Goal: Complete application form: Complete application form

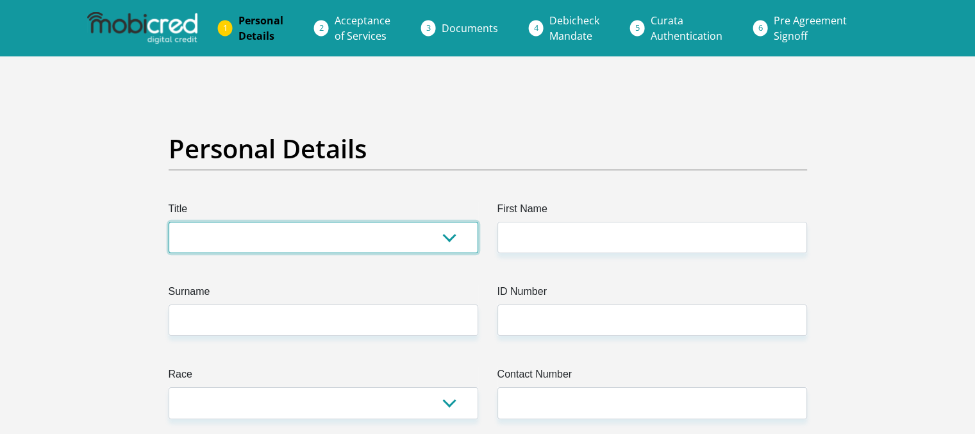
click at [435, 238] on select "Mr Ms Mrs Dr [PERSON_NAME]" at bounding box center [324, 237] width 310 height 31
select select "Mr"
click at [169, 222] on select "Mr Ms Mrs Dr [PERSON_NAME]" at bounding box center [324, 237] width 310 height 31
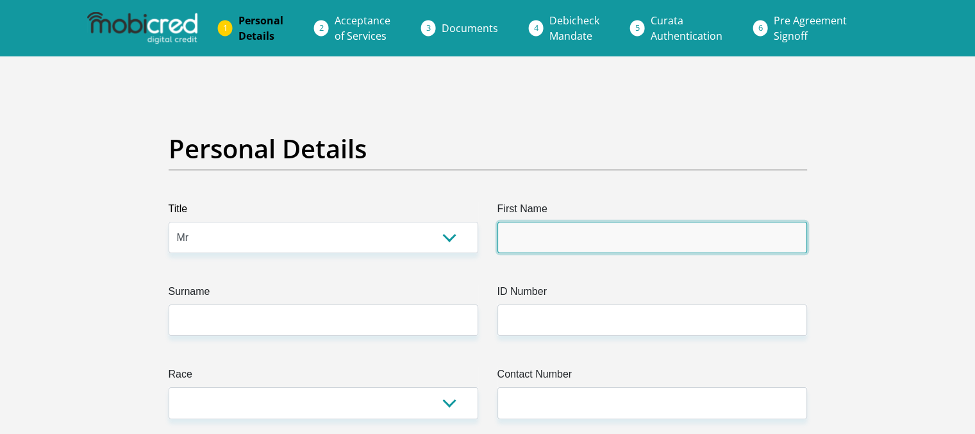
click at [542, 239] on input "First Name" at bounding box center [652, 237] width 310 height 31
type input "Nhlanhla"
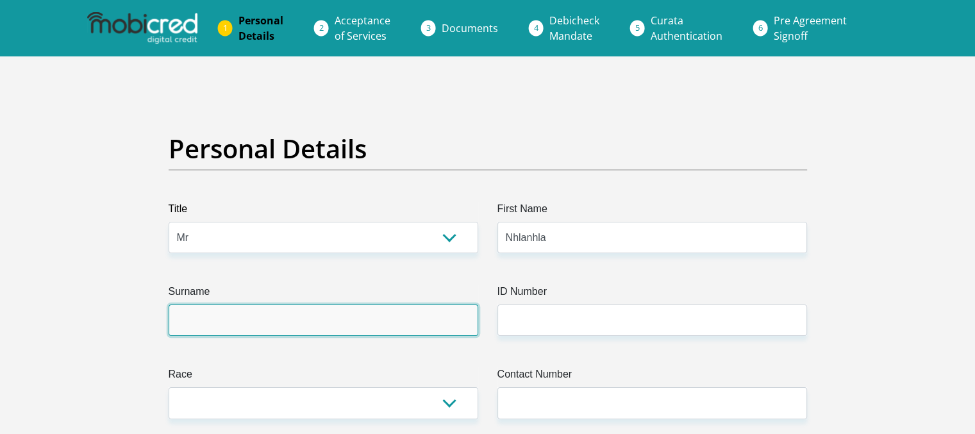
type input "Mgidi"
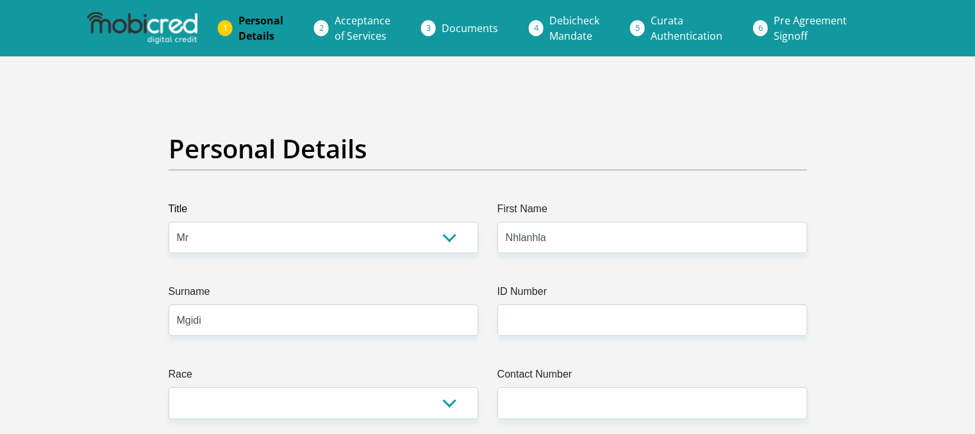
select select "ZAF"
type input "[STREET_ADDRESS]"
type input "Bronkhorstspruit"
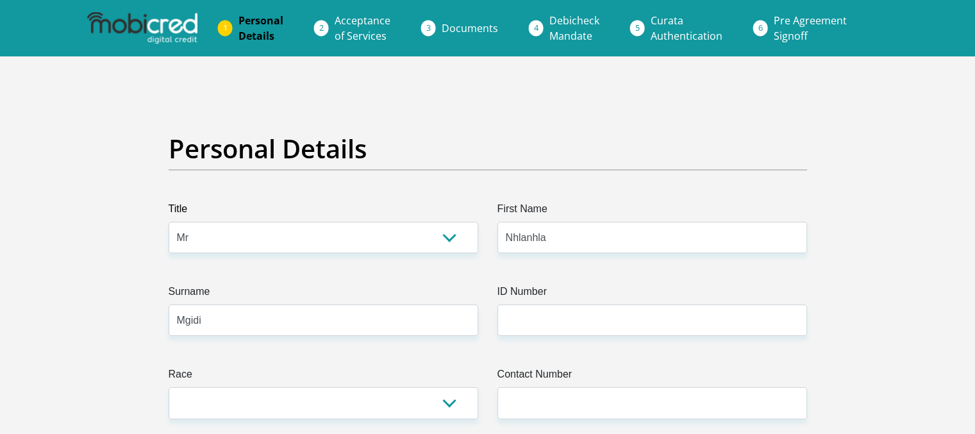
type input "1024"
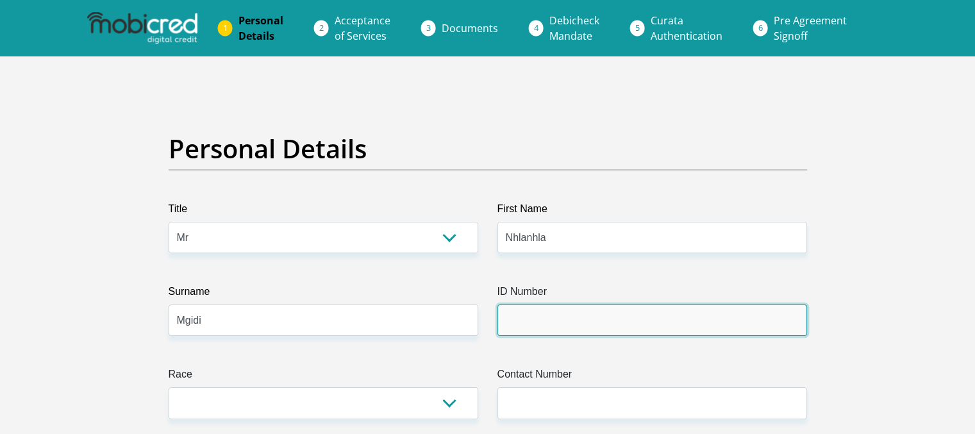
click at [524, 325] on input "ID Number" at bounding box center [652, 319] width 310 height 31
type input "7705065400084"
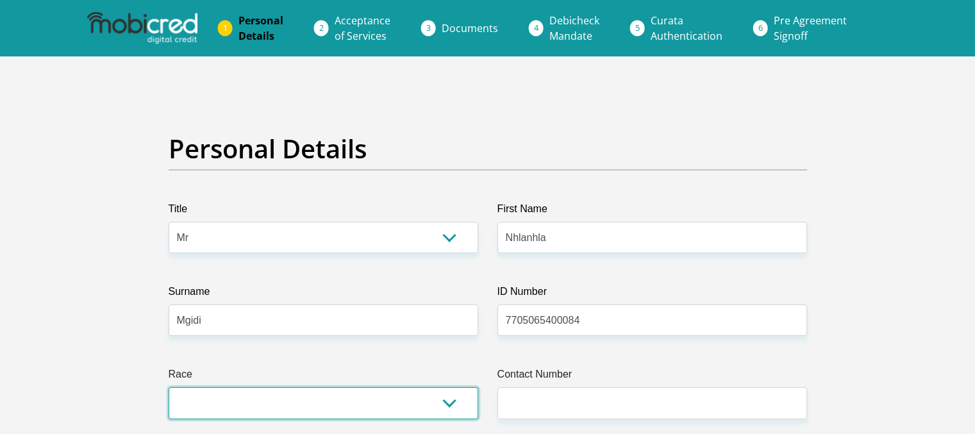
click at [408, 403] on select "Black Coloured Indian White Other" at bounding box center [324, 402] width 310 height 31
select select "1"
click at [169, 387] on select "Black Coloured Indian White Other" at bounding box center [324, 402] width 310 height 31
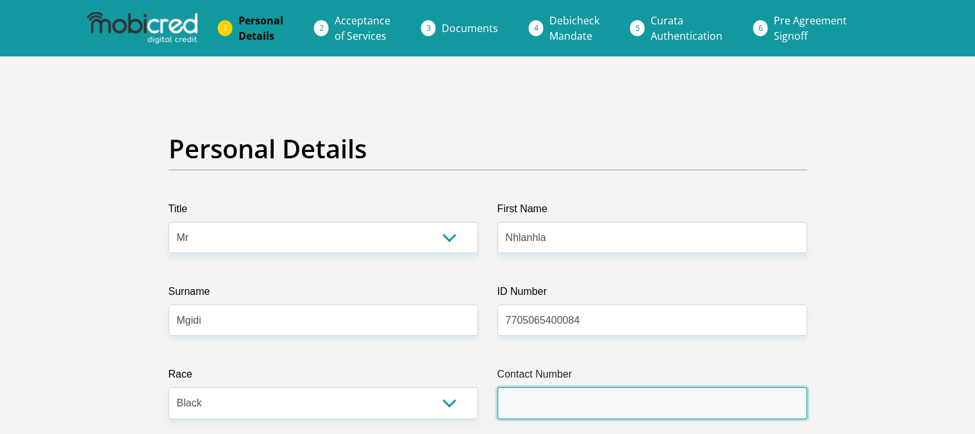
click at [715, 413] on input "Contact Number" at bounding box center [652, 402] width 310 height 31
type input "0836987548"
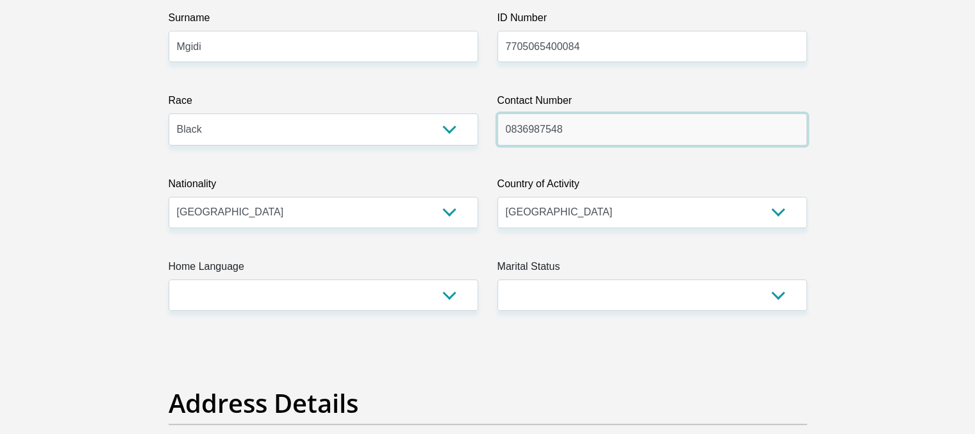
scroll to position [319, 0]
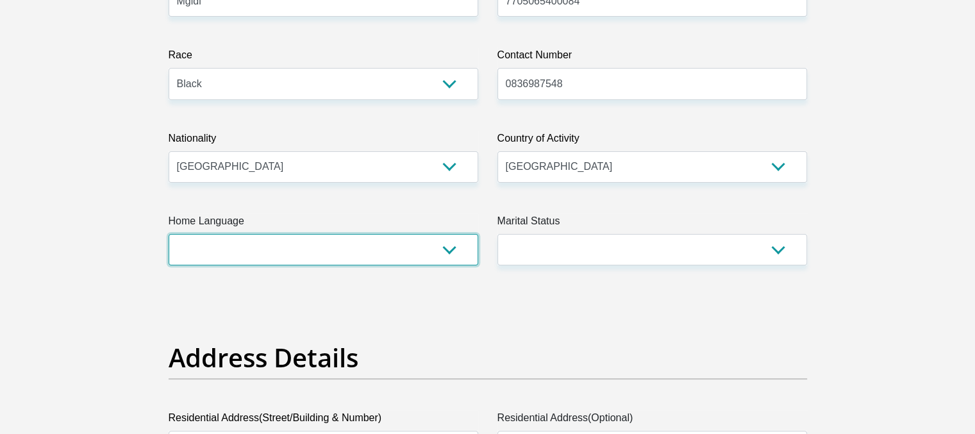
click at [453, 252] on select "Afrikaans English Sepedi South Ndebele Southern Sotho Swati Tsonga Tswana Venda…" at bounding box center [324, 249] width 310 height 31
select select "nbl"
click at [169, 234] on select "Afrikaans English Sepedi South Ndebele Southern Sotho Swati Tsonga Tswana Venda…" at bounding box center [324, 249] width 310 height 31
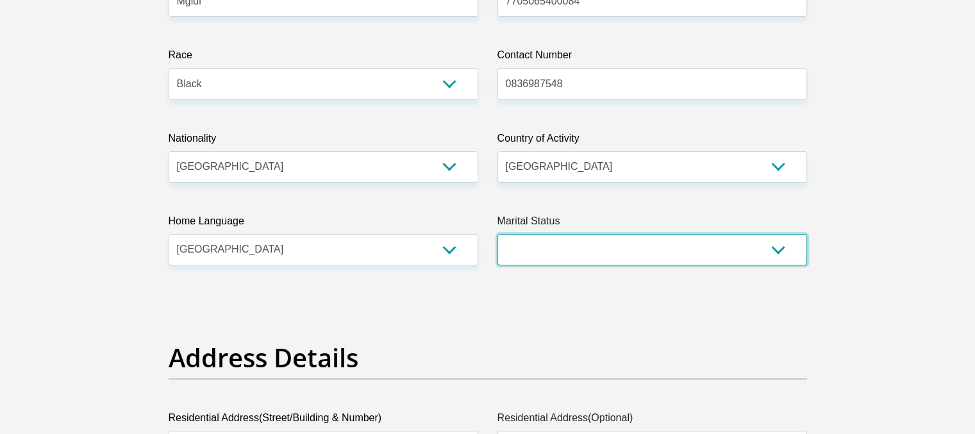
click at [628, 256] on select "Married ANC Single Divorced Widowed Married COP or Customary Law" at bounding box center [652, 249] width 310 height 31
select select "5"
click at [497, 234] on select "Married ANC Single Divorced Widowed Married COP or Customary Law" at bounding box center [652, 249] width 310 height 31
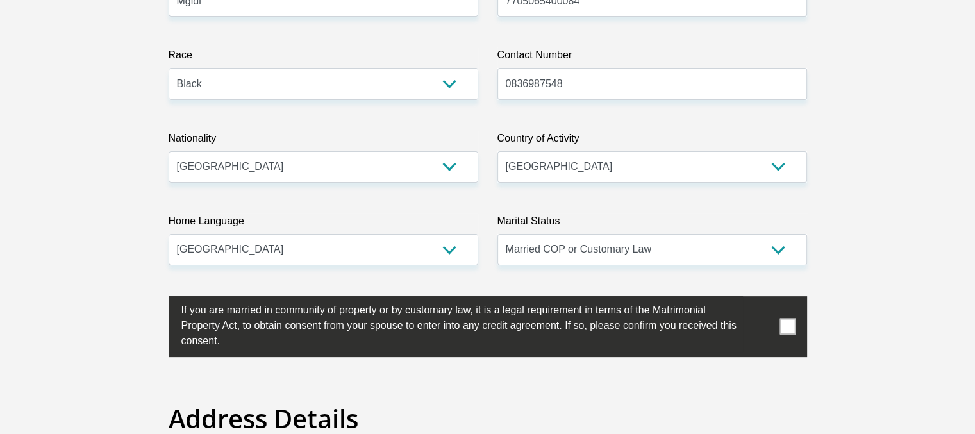
click at [782, 324] on span at bounding box center [787, 327] width 16 height 16
click at [156, 299] on input "checkbox" at bounding box center [156, 299] width 0 height 0
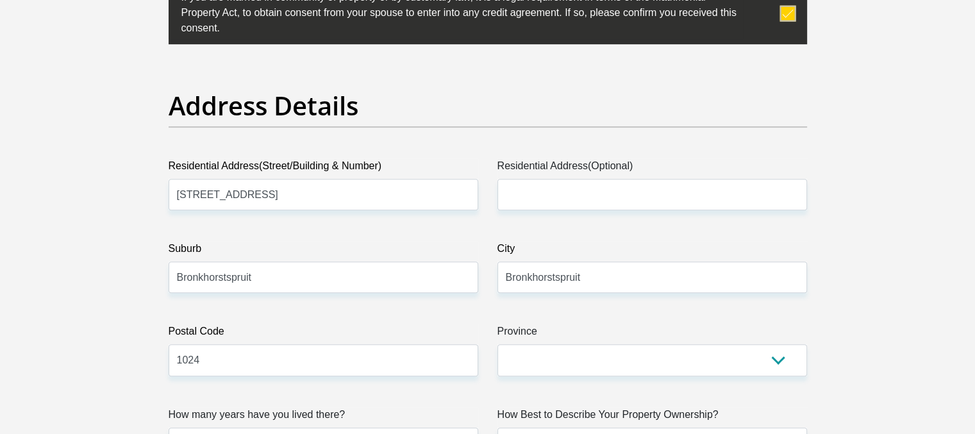
scroll to position [644, 0]
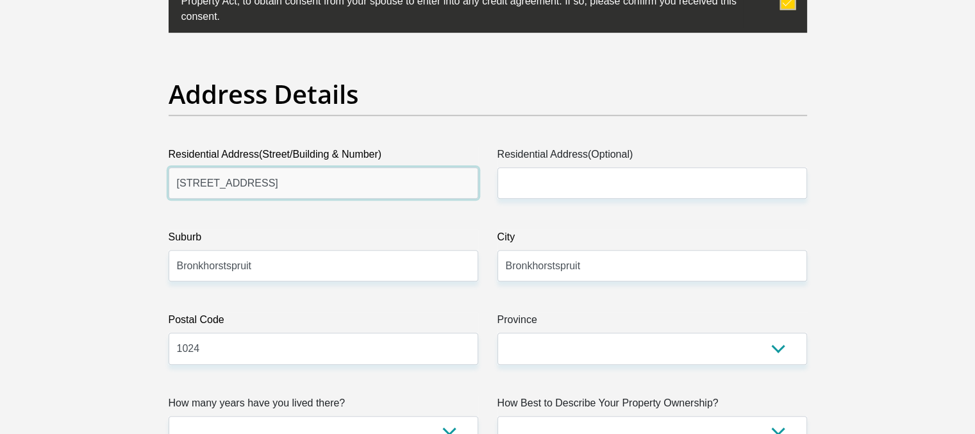
click at [310, 185] on input "[STREET_ADDRESS]" at bounding box center [324, 182] width 310 height 31
type input "2"
type input "921 [GEOGRAPHIC_DATA]"
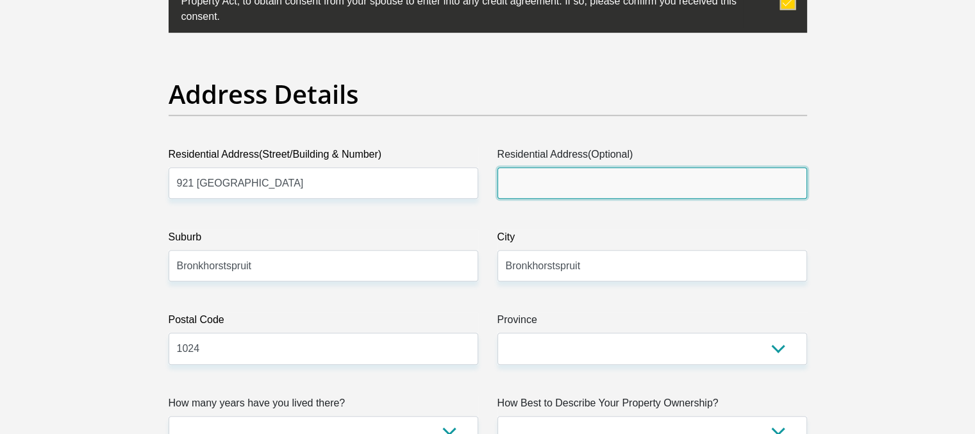
click at [536, 184] on input "Residential Address(Optional)" at bounding box center [652, 182] width 310 height 31
type input "[STREET_ADDRESS]"
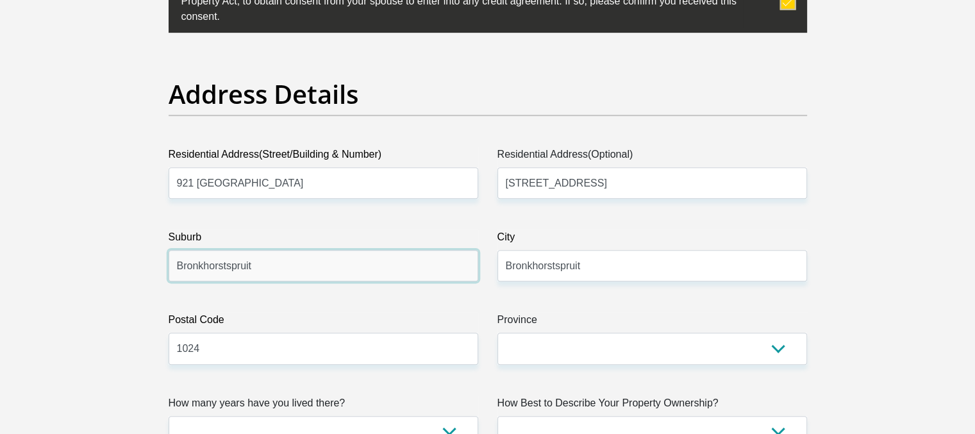
click at [278, 263] on input "Bronkhorstspruit" at bounding box center [324, 265] width 310 height 31
type input "B"
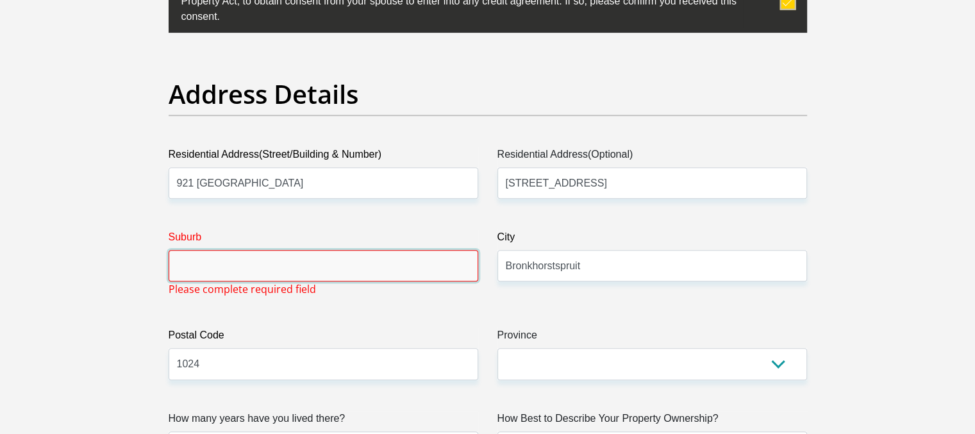
click at [278, 263] on input "Suburb" at bounding box center [324, 265] width 310 height 31
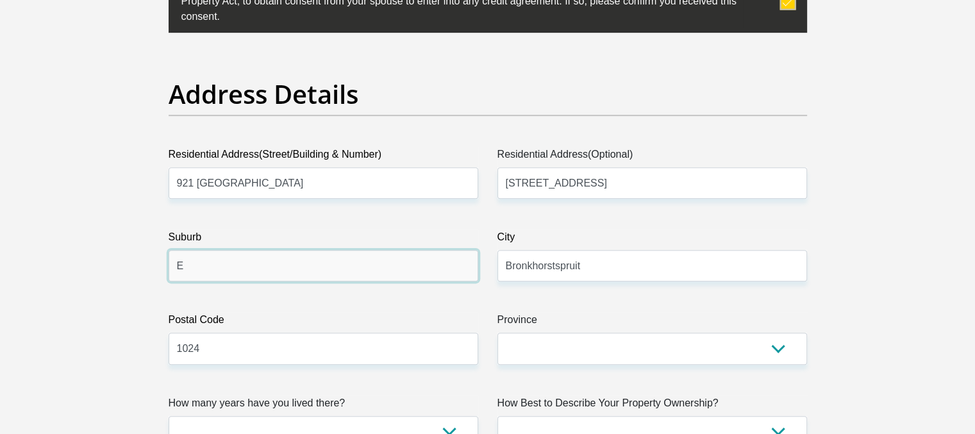
type input "Equestria"
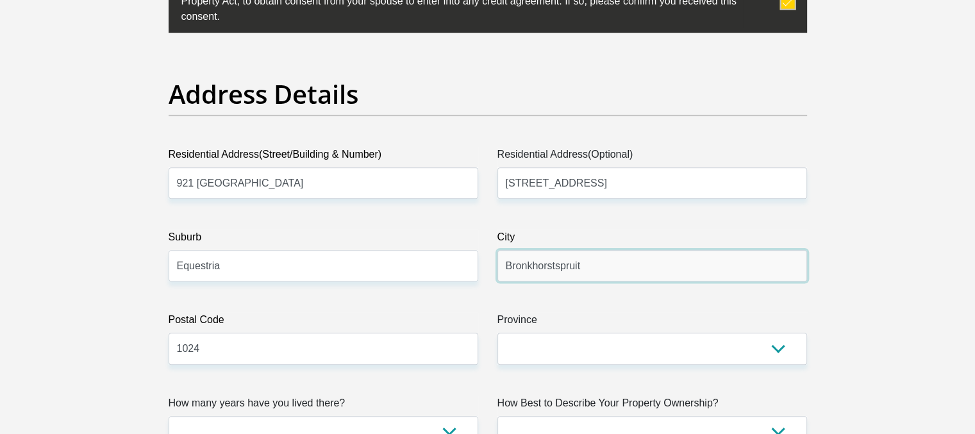
click at [595, 266] on input "Bronkhorstspruit" at bounding box center [652, 265] width 310 height 31
type input "B"
type input "[GEOGRAPHIC_DATA]"
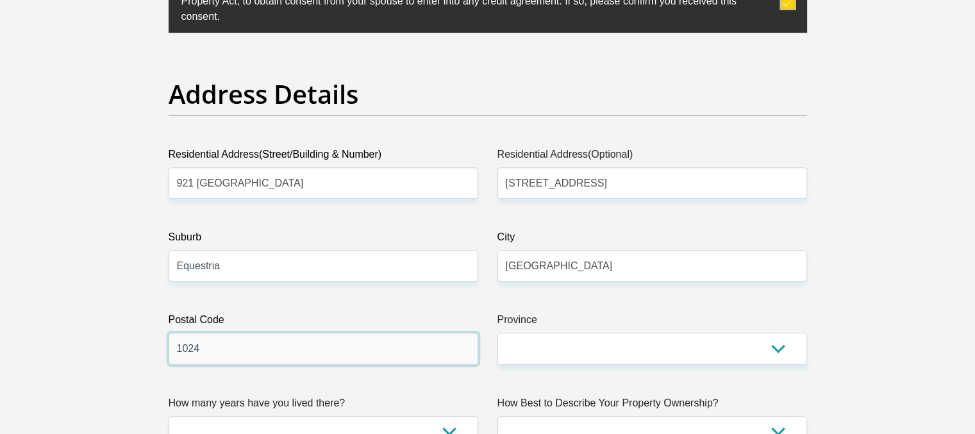
click at [213, 348] on input "1024" at bounding box center [324, 348] width 310 height 31
type input "1"
type input "0085"
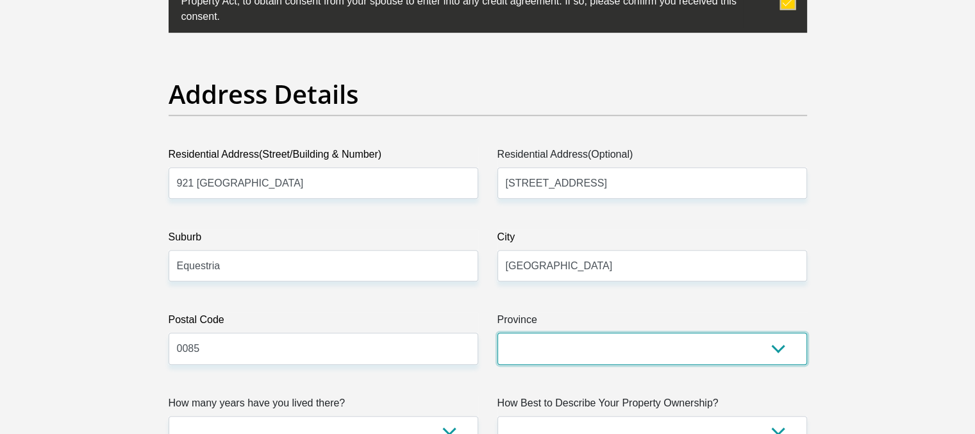
click at [537, 350] on select "Eastern Cape Free State [GEOGRAPHIC_DATA] [GEOGRAPHIC_DATA][DATE] [GEOGRAPHIC_D…" at bounding box center [652, 348] width 310 height 31
select select "Gauteng"
click at [497, 333] on select "Eastern Cape Free State [GEOGRAPHIC_DATA] [GEOGRAPHIC_DATA][DATE] [GEOGRAPHIC_D…" at bounding box center [652, 348] width 310 height 31
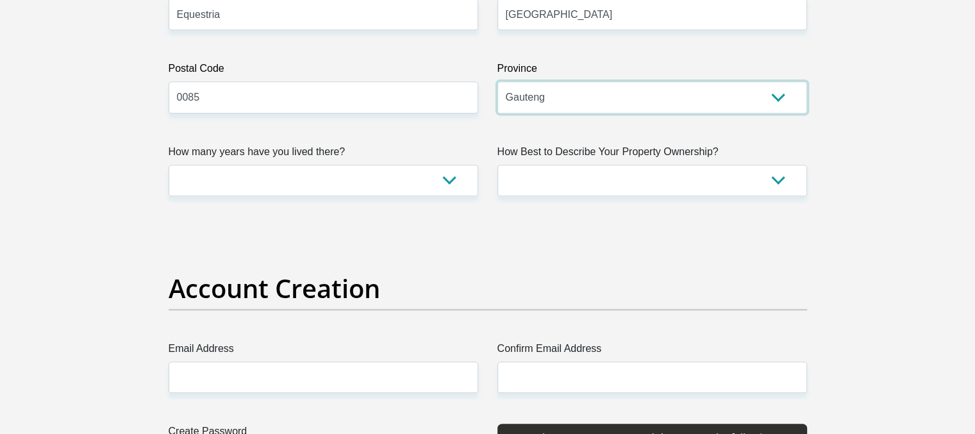
scroll to position [903, 0]
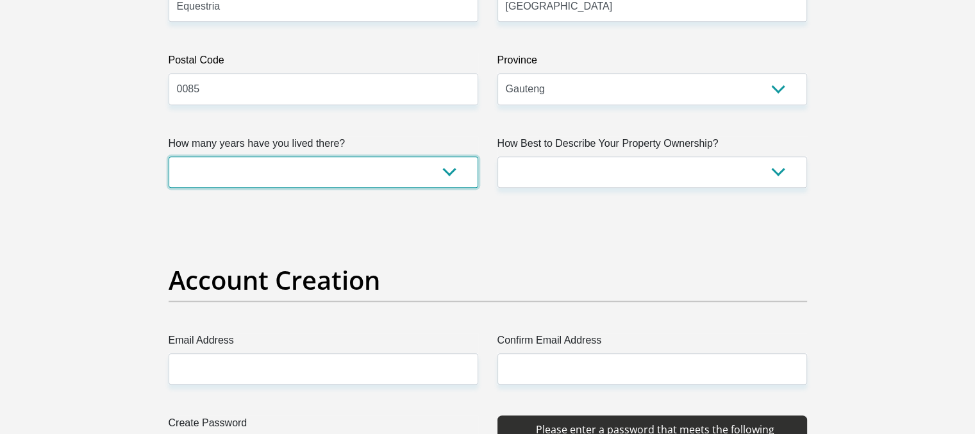
click at [437, 171] on select "less than 1 year 1-3 years 3-5 years 5+ years" at bounding box center [324, 171] width 310 height 31
select select "5"
click at [169, 156] on select "less than 1 year 1-3 years 3-5 years 5+ years" at bounding box center [324, 171] width 310 height 31
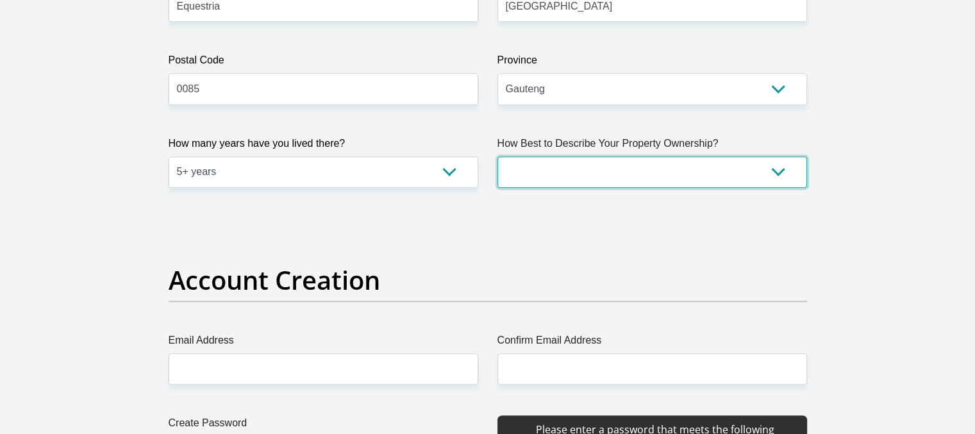
click at [614, 181] on select "Owned Rented Family Owned Company Dwelling" at bounding box center [652, 171] width 310 height 31
select select "Owned"
click at [497, 156] on select "Owned Rented Family Owned Company Dwelling" at bounding box center [652, 171] width 310 height 31
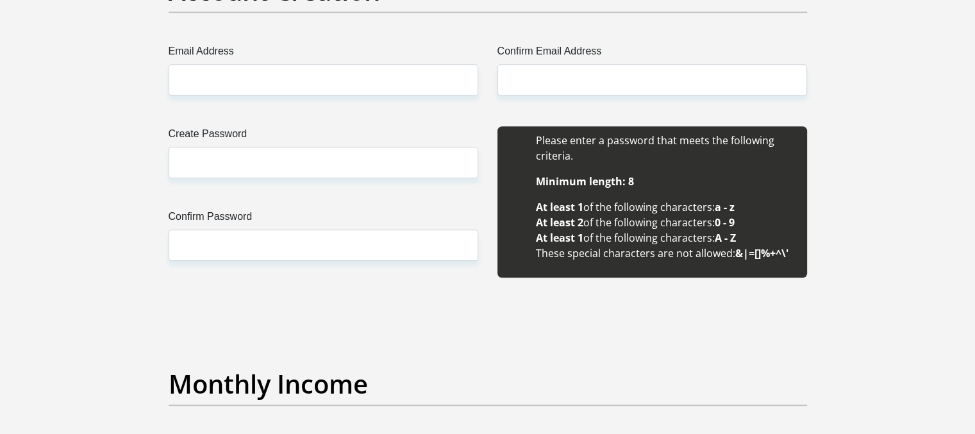
scroll to position [1201, 0]
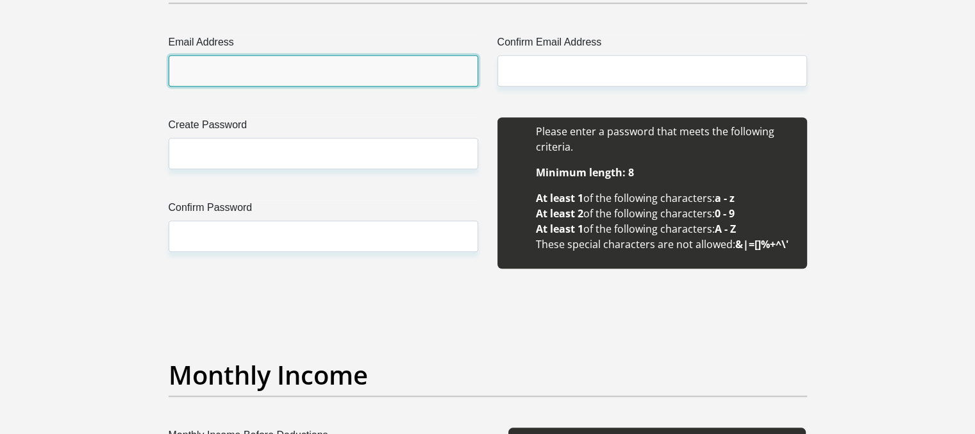
click at [292, 72] on input "Email Address" at bounding box center [324, 70] width 310 height 31
type input "[EMAIL_ADDRESS][DOMAIN_NAME]"
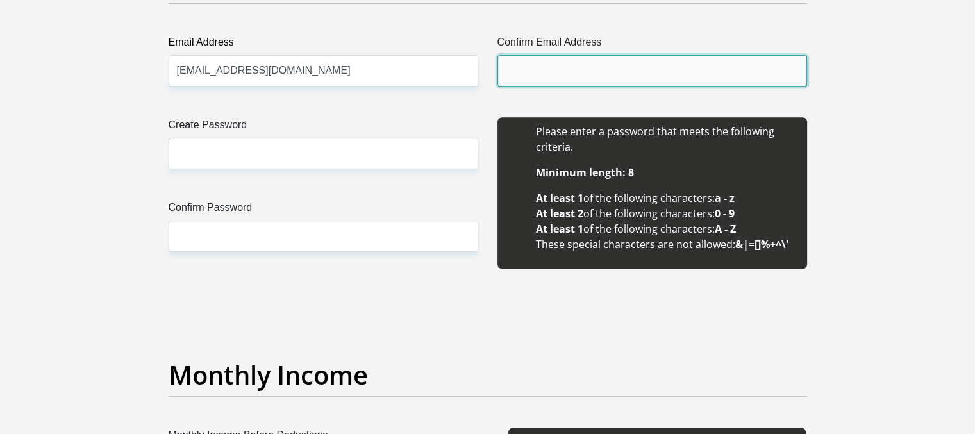
click at [524, 71] on input "Confirm Email Address" at bounding box center [652, 70] width 310 height 31
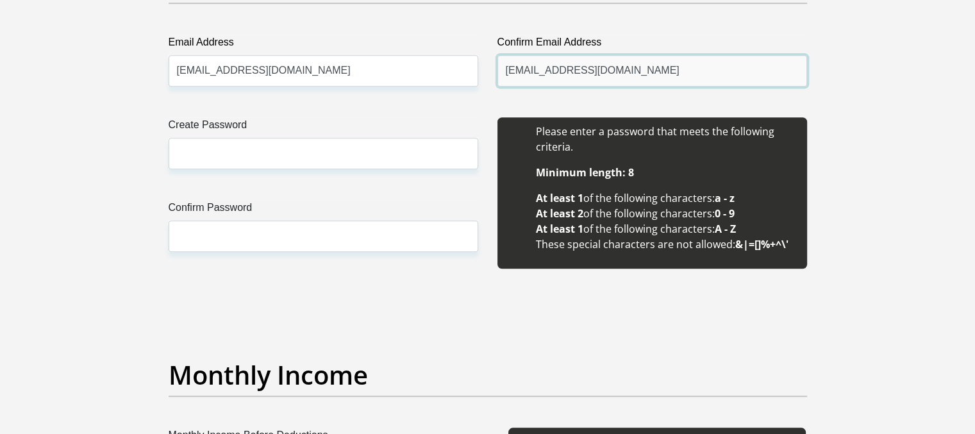
type input "[EMAIL_ADDRESS][DOMAIN_NAME]"
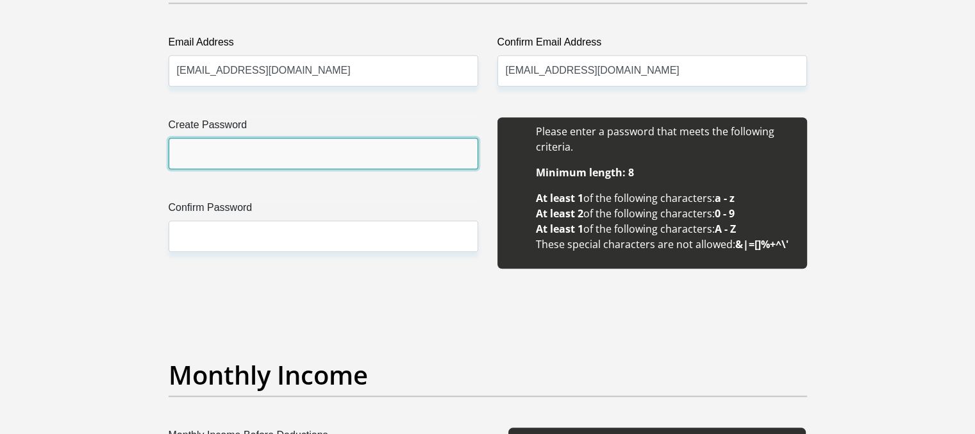
click at [297, 158] on input "Create Password" at bounding box center [324, 153] width 310 height 31
type input "KulActom2025"
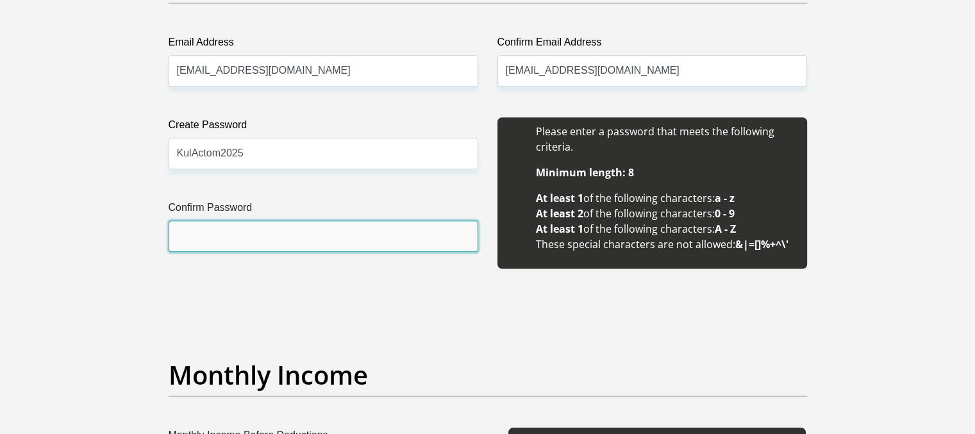
click at [260, 244] on input "Confirm Password" at bounding box center [324, 236] width 310 height 31
type input "KulActom2025"
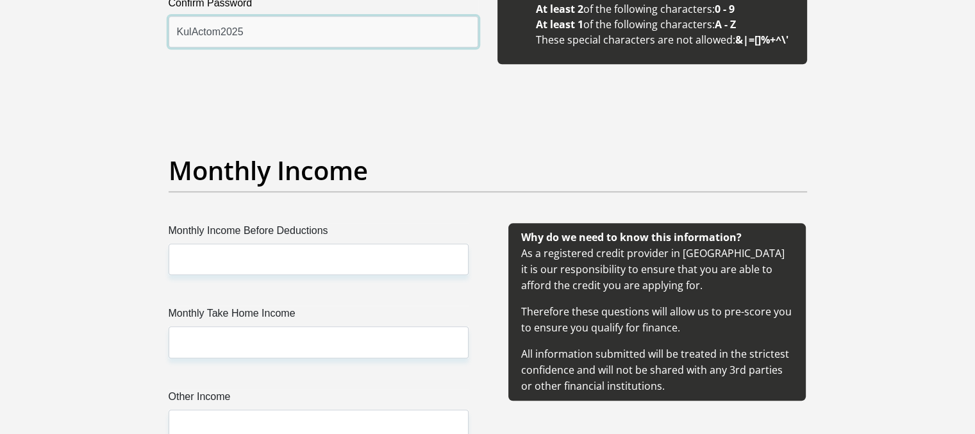
scroll to position [1415, 0]
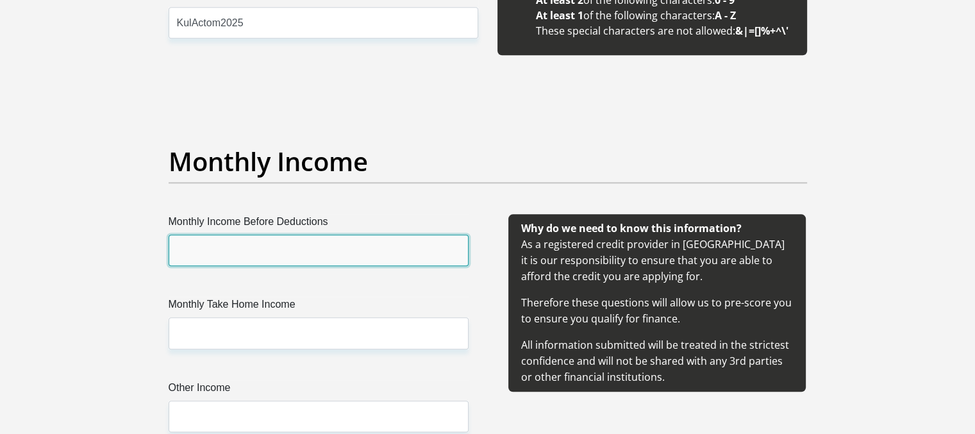
click at [238, 241] on input "Monthly Income Before Deductions" at bounding box center [319, 250] width 300 height 31
type input "75000"
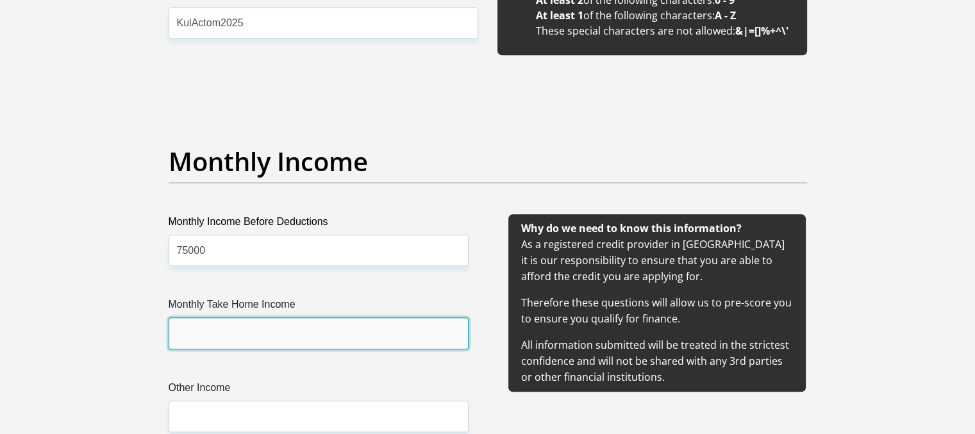
click at [228, 333] on input "Monthly Take Home Income" at bounding box center [319, 332] width 300 height 31
type input "50000"
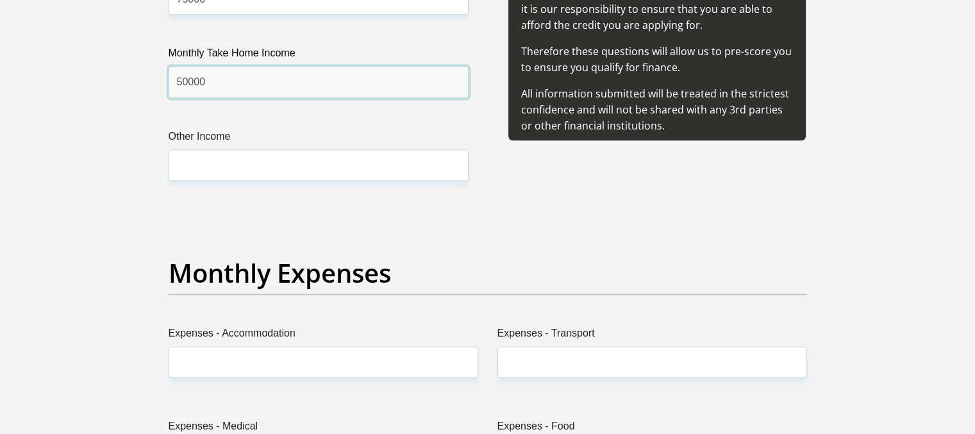
scroll to position [1674, 0]
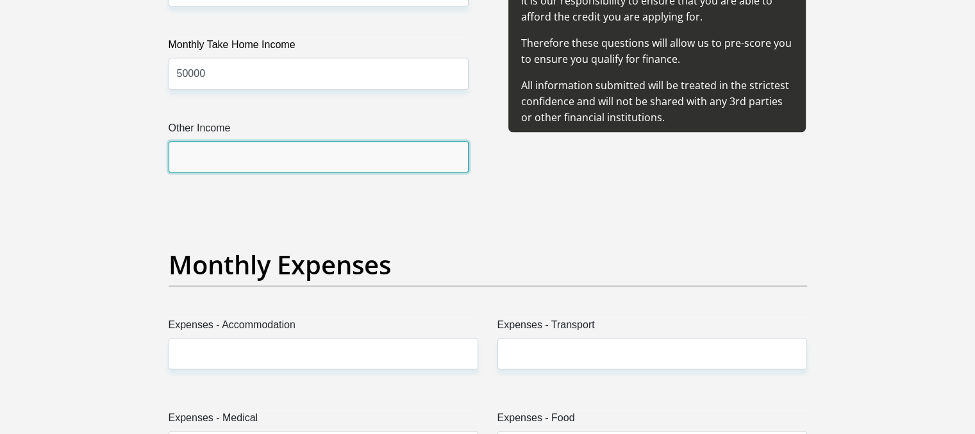
click at [193, 151] on input "Other Income" at bounding box center [319, 156] width 300 height 31
type input "0"
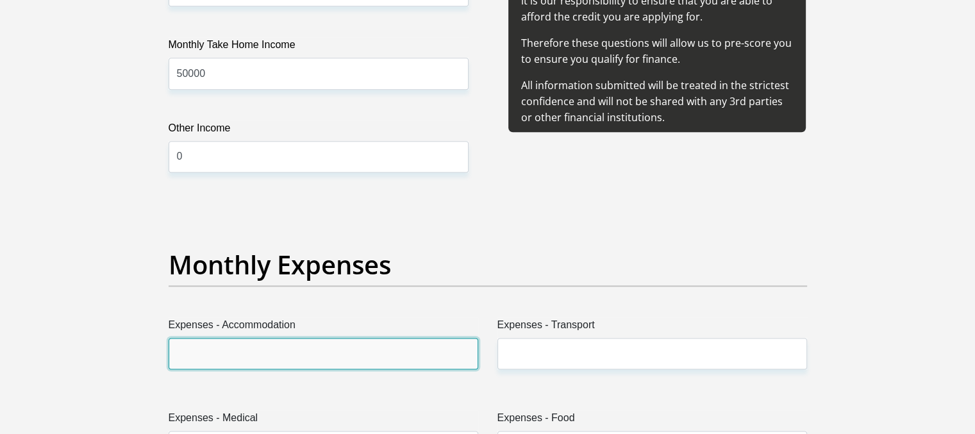
click at [235, 348] on input "Expenses - Accommodation" at bounding box center [324, 353] width 310 height 31
type input "18000"
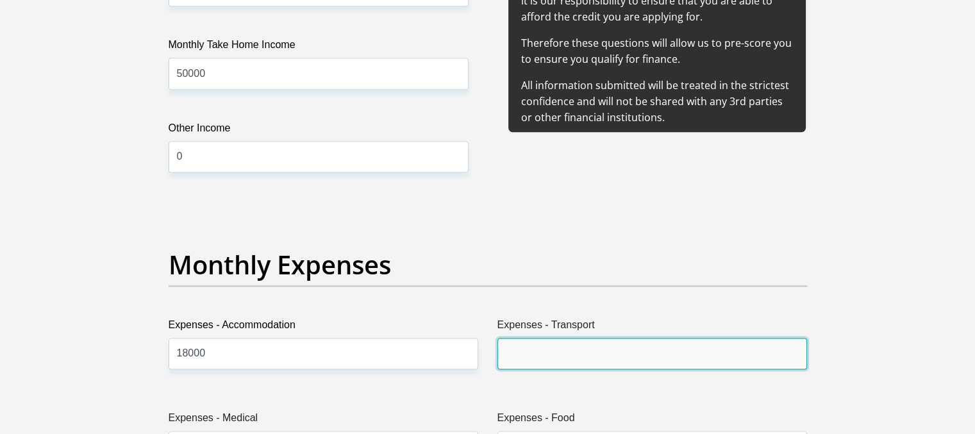
click at [528, 343] on input "Expenses - Transport" at bounding box center [652, 353] width 310 height 31
type input "0"
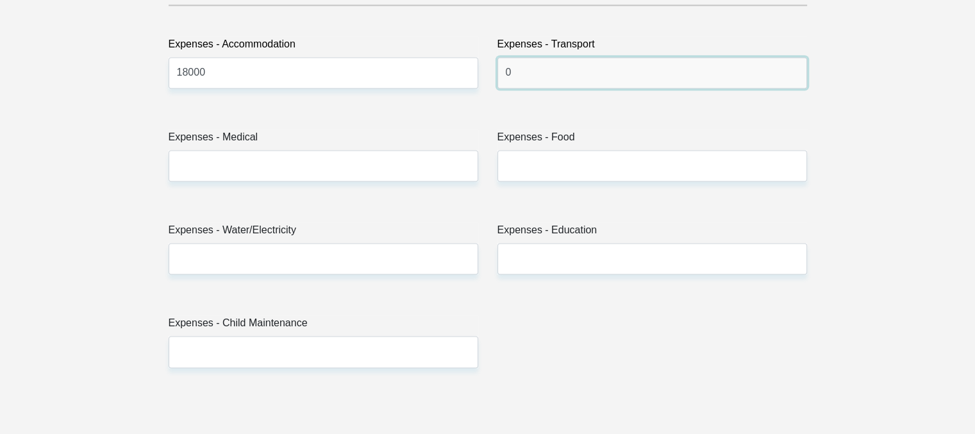
scroll to position [1958, 0]
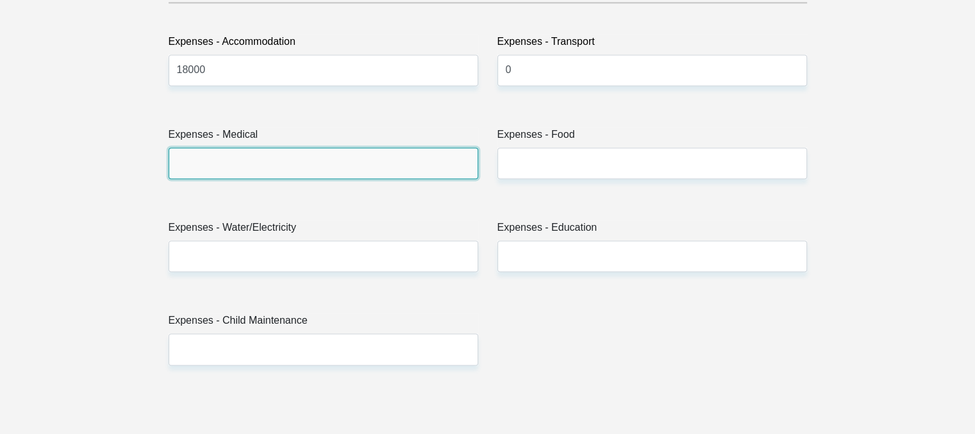
click at [242, 163] on input "Expenses - Medical" at bounding box center [324, 162] width 310 height 31
type input "0"
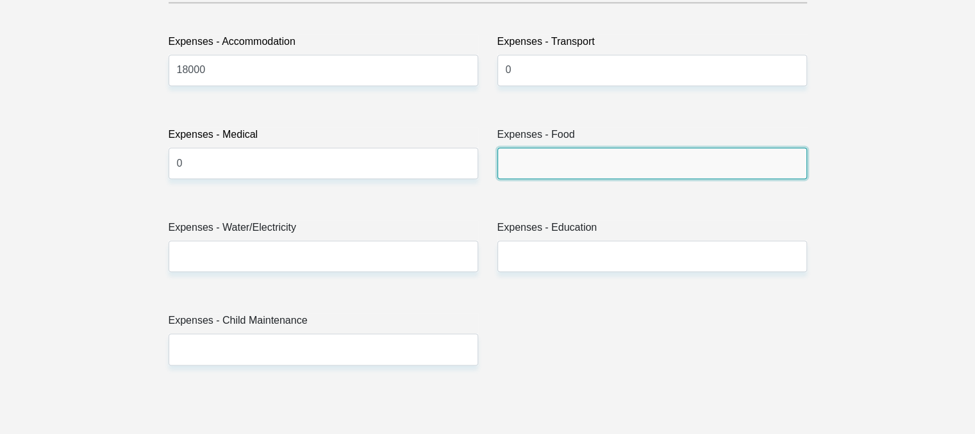
click at [522, 155] on input "Expenses - Food" at bounding box center [652, 162] width 310 height 31
type input "2500"
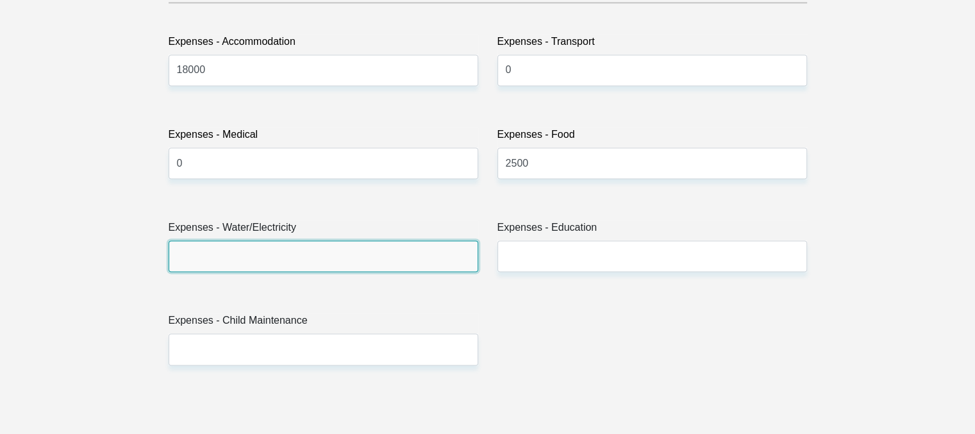
click at [209, 261] on input "Expenses - Water/Electricity" at bounding box center [324, 255] width 310 height 31
click at [196, 247] on input "Expenses - Water/Electricity" at bounding box center [324, 255] width 310 height 31
type input "5000"
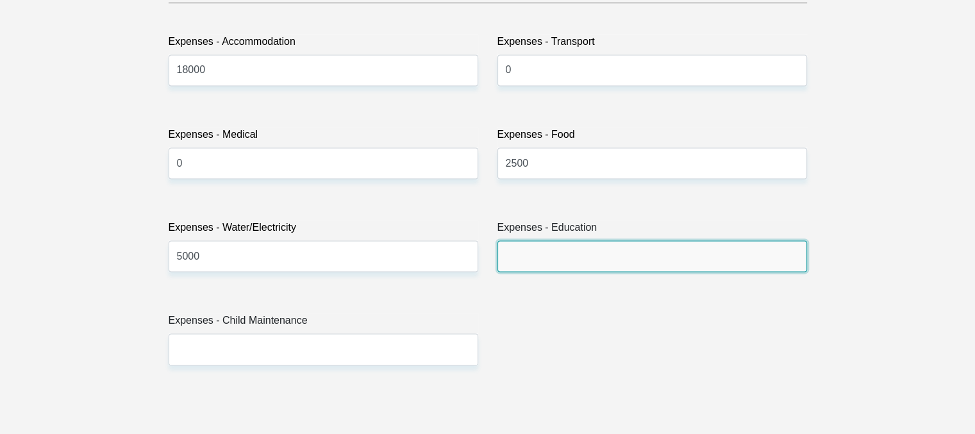
click at [565, 253] on input "Expenses - Education" at bounding box center [652, 255] width 310 height 31
type input "0"
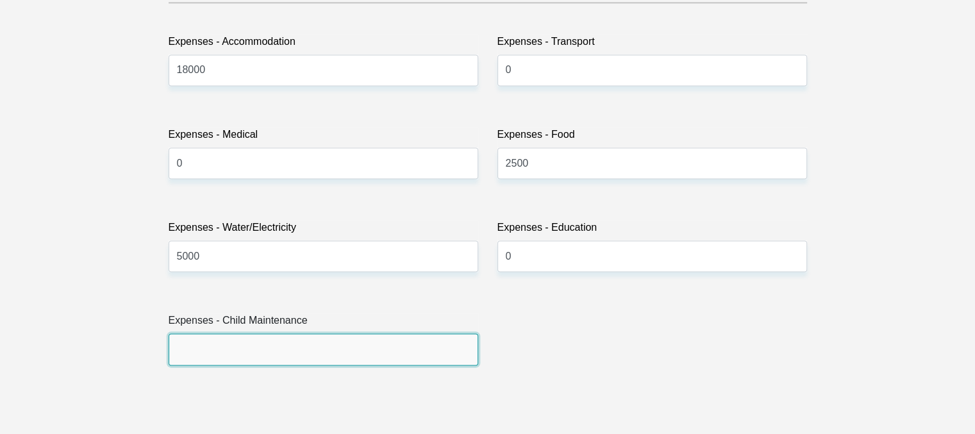
click at [277, 342] on input "Expenses - Child Maintenance" at bounding box center [324, 348] width 310 height 31
type input "0"
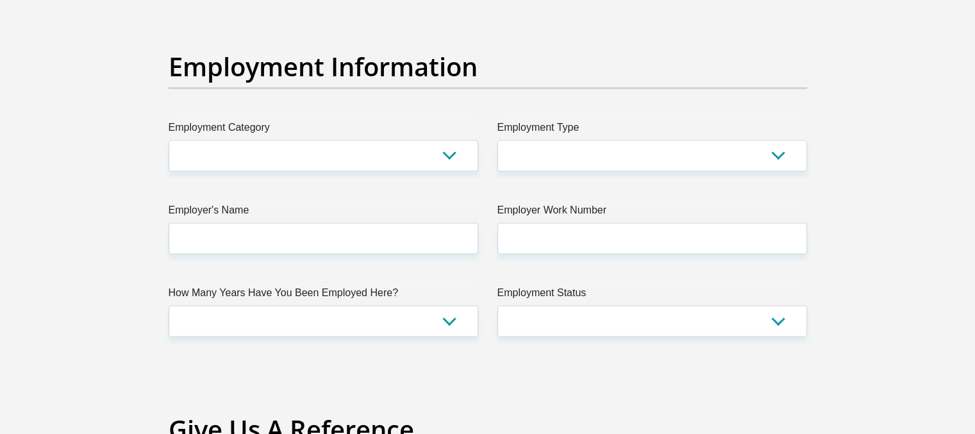
scroll to position [2363, 0]
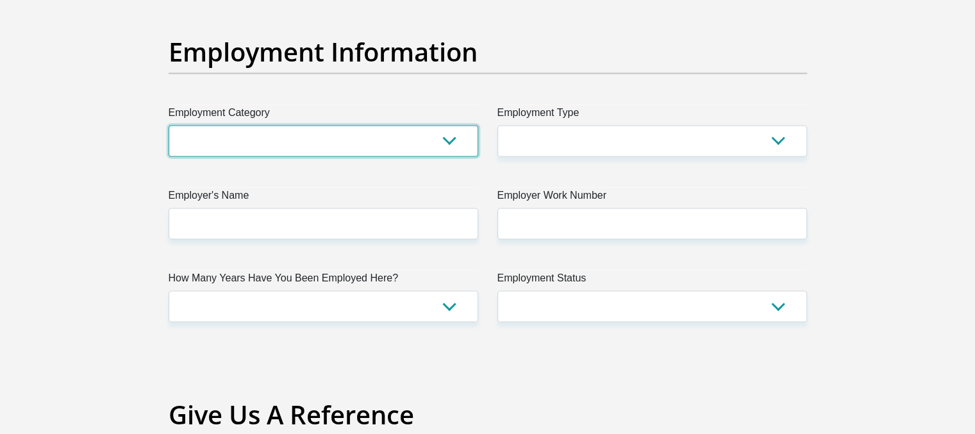
click at [420, 140] on select "AGRICULTURE ALCOHOL & TOBACCO CONSTRUCTION MATERIALS METALLURGY EQUIPMENT FOR R…" at bounding box center [324, 140] width 310 height 31
click at [229, 136] on select "AGRICULTURE ALCOHOL & TOBACCO CONSTRUCTION MATERIALS METALLURGY EQUIPMENT FOR R…" at bounding box center [324, 140] width 310 height 31
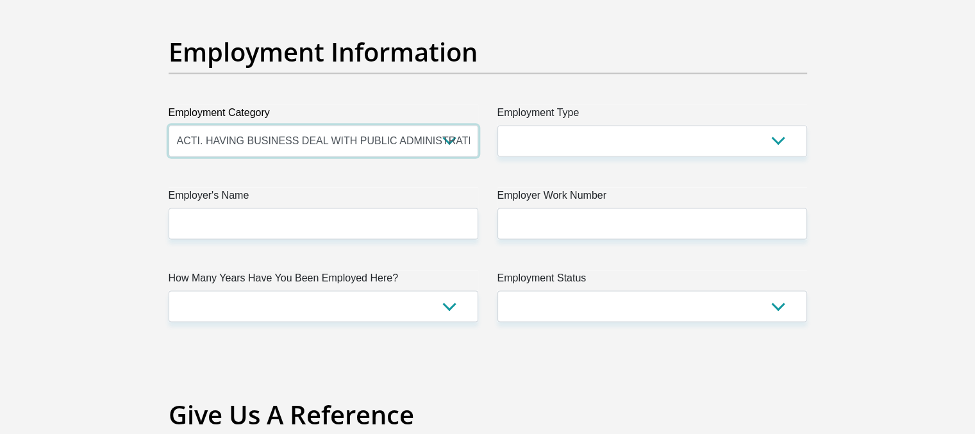
select select "27"
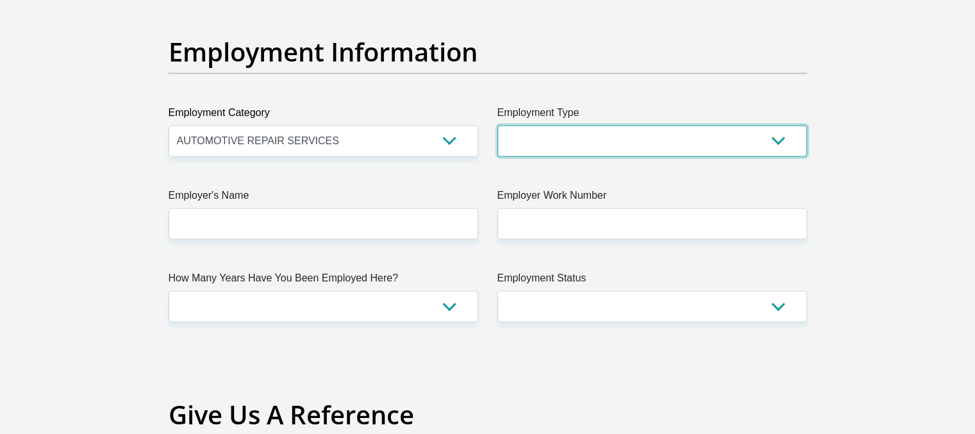
click at [540, 129] on select "College/Lecturer Craft Seller Creative Driver Executive Farmer Forces - Non Com…" at bounding box center [652, 140] width 310 height 31
select select "Executive"
click at [497, 125] on select "College/Lecturer Craft Seller Creative Driver Executive Farmer Forces - Non Com…" at bounding box center [652, 140] width 310 height 31
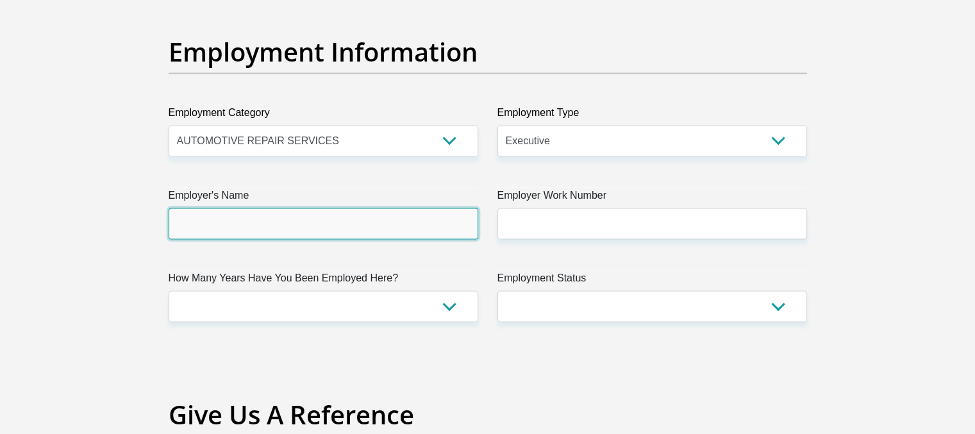
click at [337, 231] on input "Employer's Name" at bounding box center [324, 223] width 310 height 31
type input "KulungwaneDistribution"
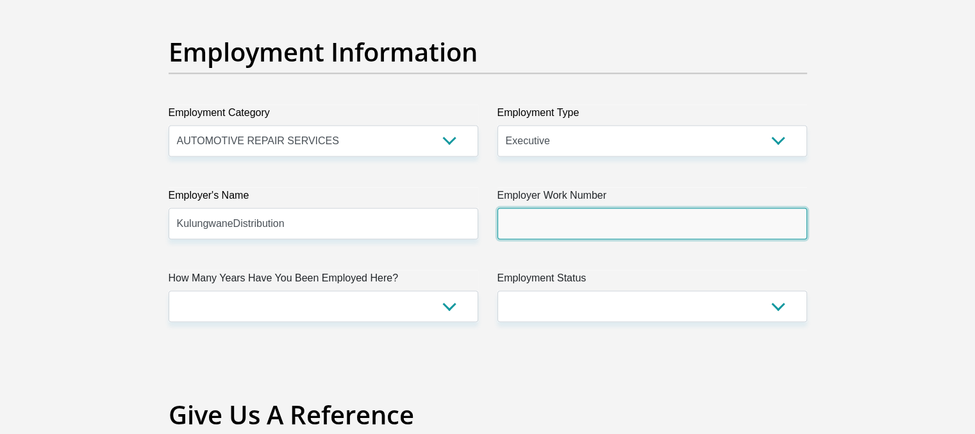
click at [534, 232] on input "Employer Work Number" at bounding box center [652, 223] width 310 height 31
type input "0139324148"
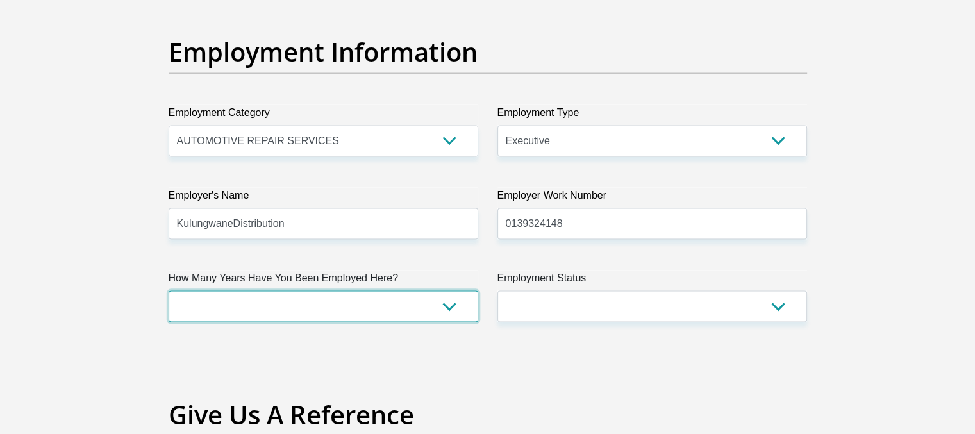
click at [242, 315] on select "less than 1 year 1-3 years 3-5 years 5+ years" at bounding box center [324, 305] width 310 height 31
select select "60"
click at [169, 290] on select "less than 1 year 1-3 years 3-5 years 5+ years" at bounding box center [324, 305] width 310 height 31
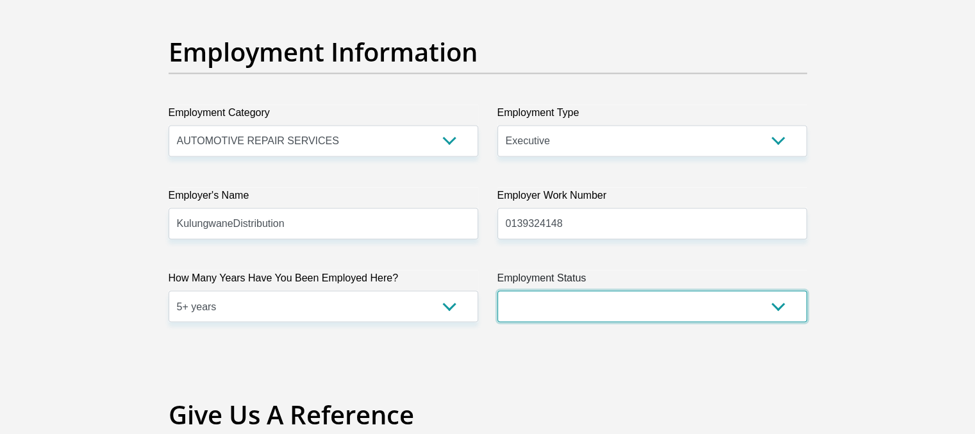
click at [581, 311] on select "Permanent/Full-time Part-time/Casual [DEMOGRAPHIC_DATA] Worker Self-Employed Ho…" at bounding box center [652, 305] width 310 height 31
select select "4"
click at [497, 290] on select "Permanent/Full-time Part-time/Casual [DEMOGRAPHIC_DATA] Worker Self-Employed Ho…" at bounding box center [652, 305] width 310 height 31
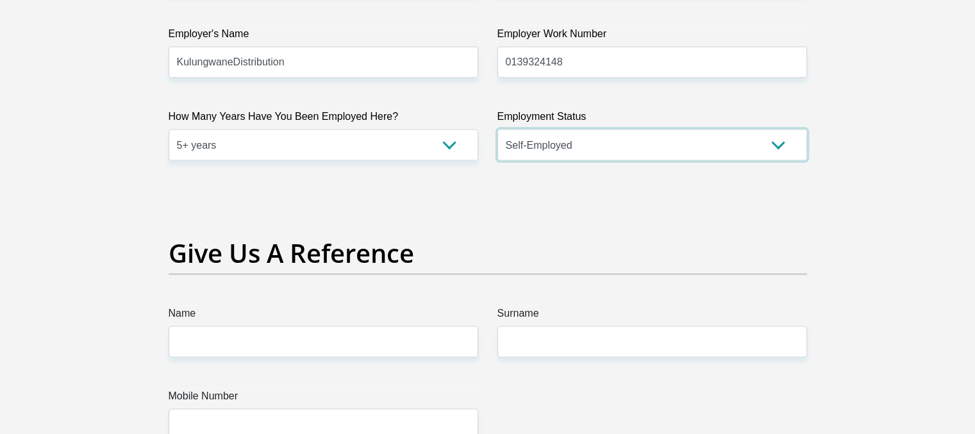
scroll to position [2536, 0]
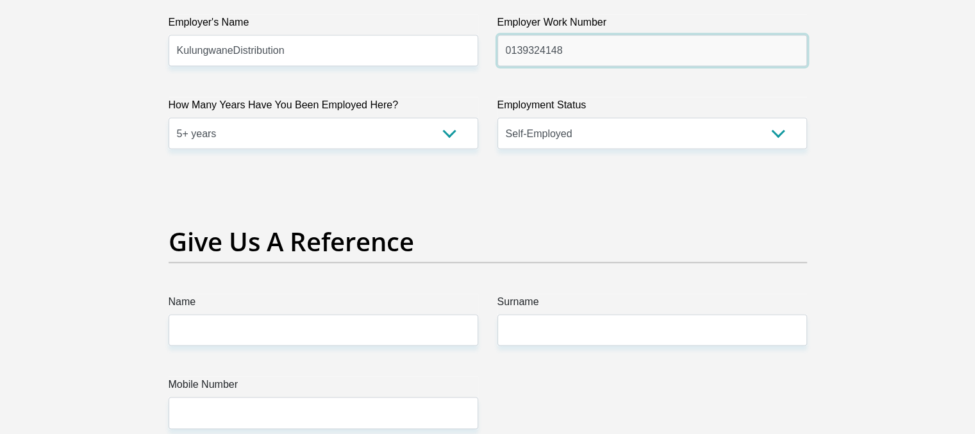
click at [565, 52] on input "0139324148" at bounding box center [652, 50] width 310 height 31
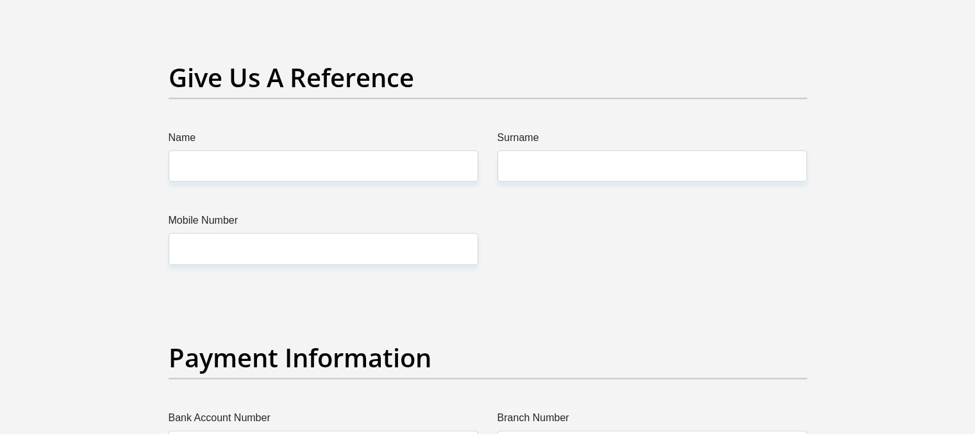
scroll to position [2715, 0]
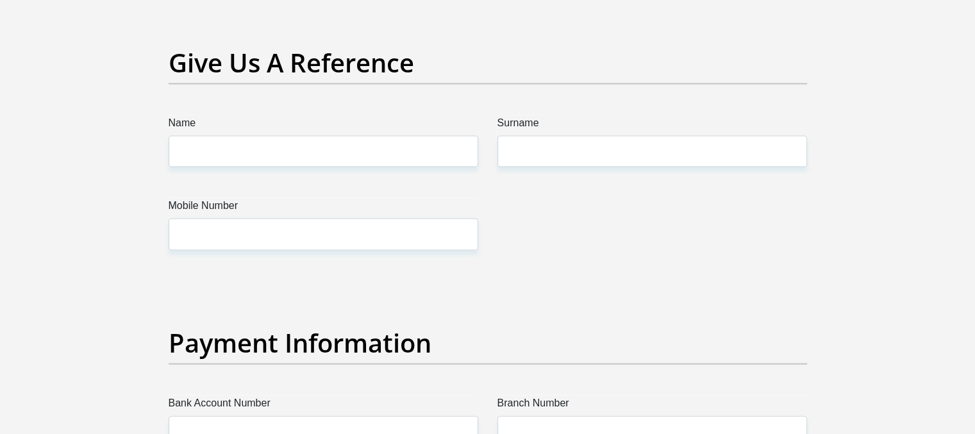
type input "0139324168"
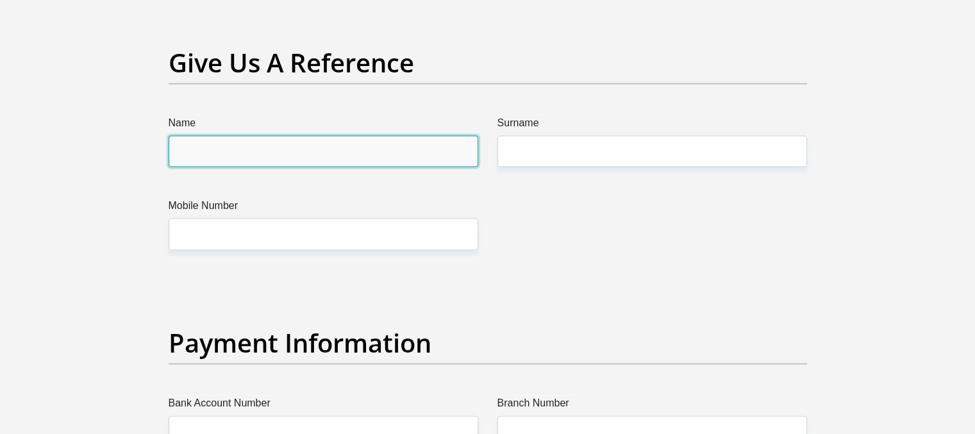
click at [223, 140] on input "Name" at bounding box center [324, 151] width 310 height 31
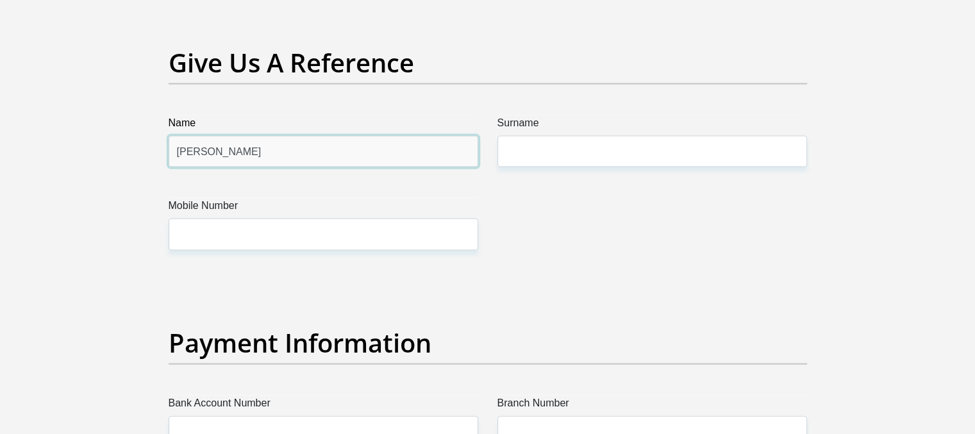
type input "[PERSON_NAME]"
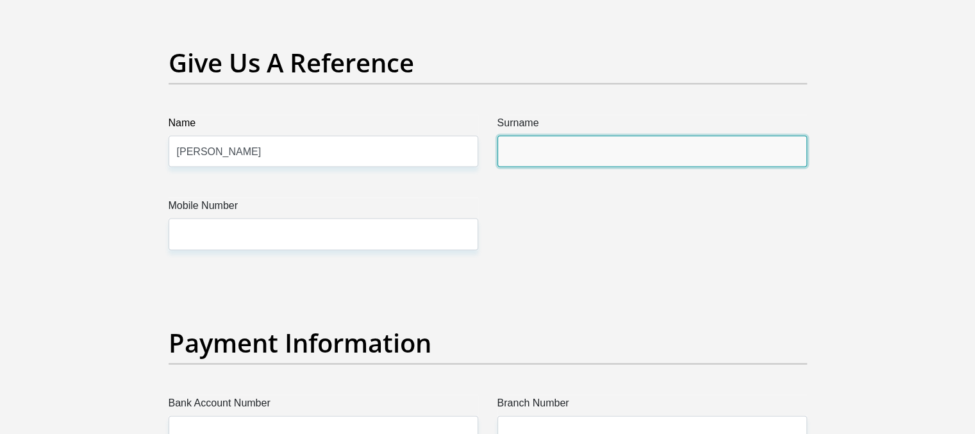
click at [527, 148] on input "Surname" at bounding box center [652, 151] width 310 height 31
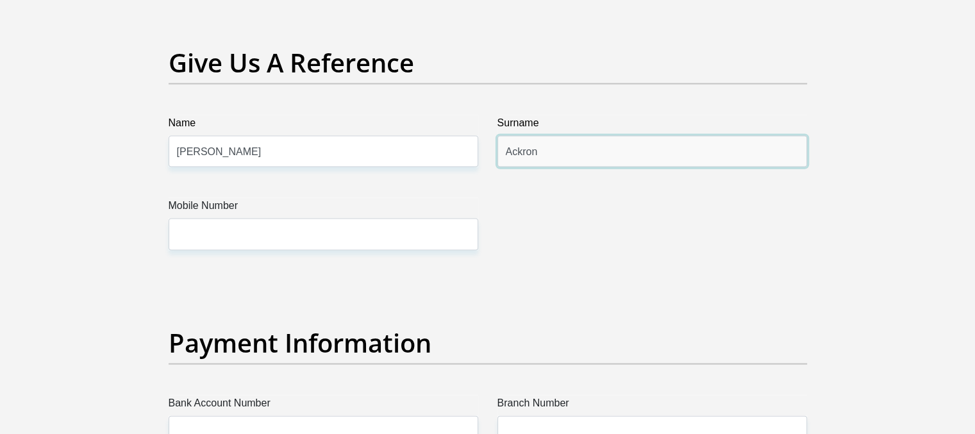
type input "Ackron"
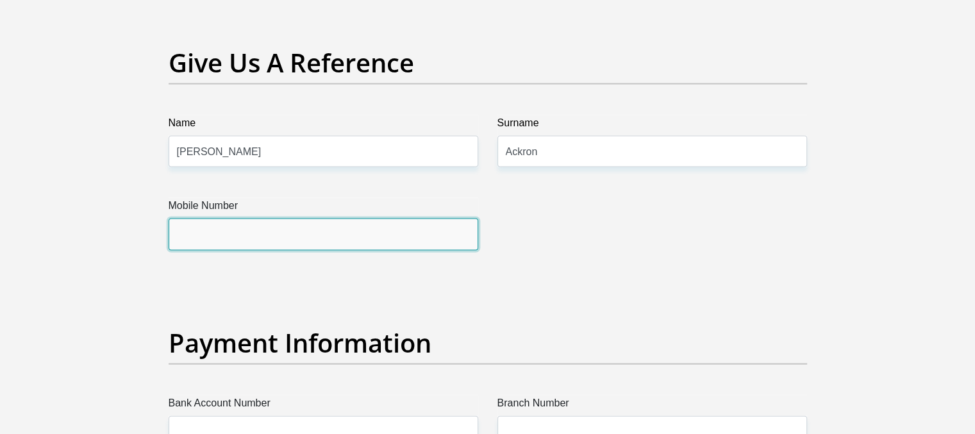
click at [316, 233] on input "Mobile Number" at bounding box center [324, 234] width 310 height 31
type input "0829369838"
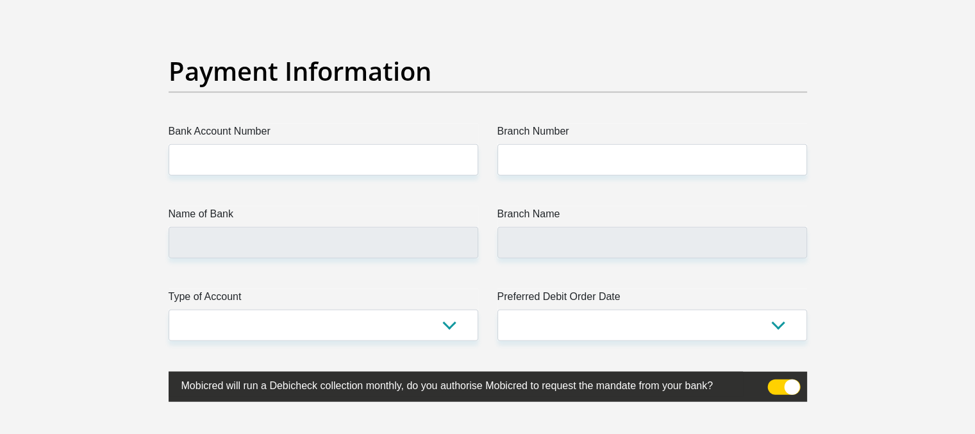
scroll to position [2989, 0]
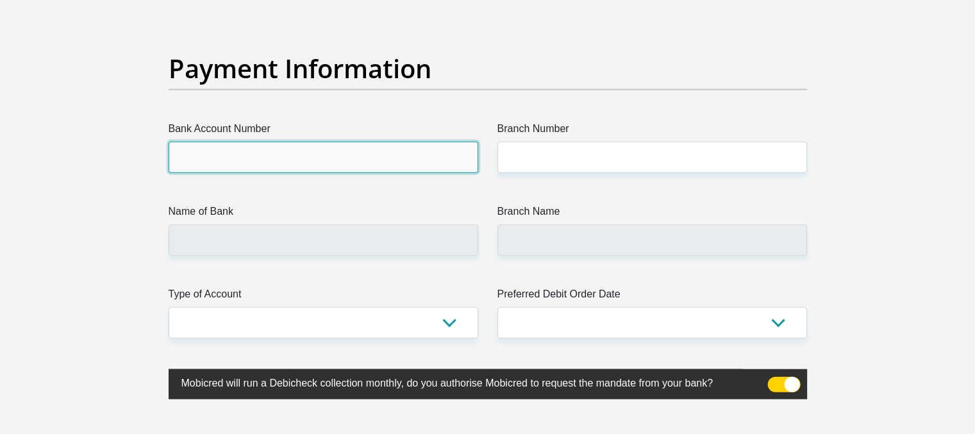
click at [254, 144] on input "Bank Account Number" at bounding box center [324, 157] width 310 height 31
type input "62487820055"
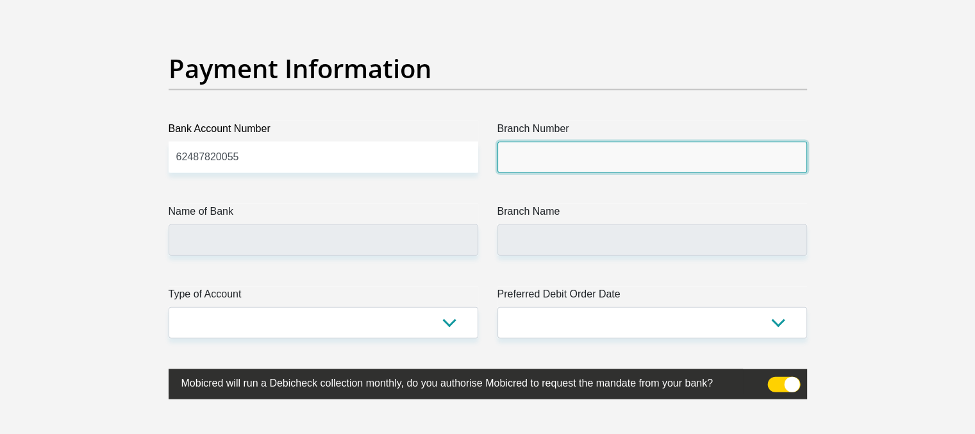
click at [539, 158] on input "Branch Number" at bounding box center [652, 157] width 310 height 31
type input "270350"
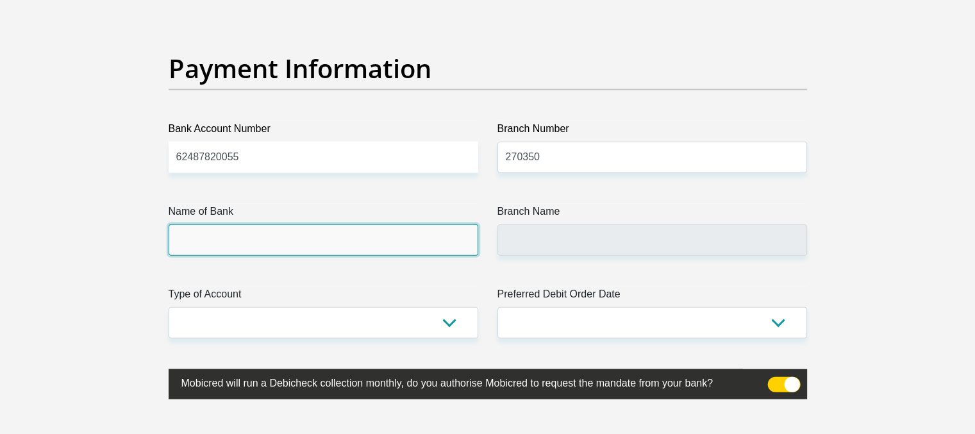
click at [259, 244] on input "Name of Bank" at bounding box center [324, 239] width 310 height 31
type input "FIRSTRAND BANK"
type input "BRONKHORSTSPRUIT,TVL 182"
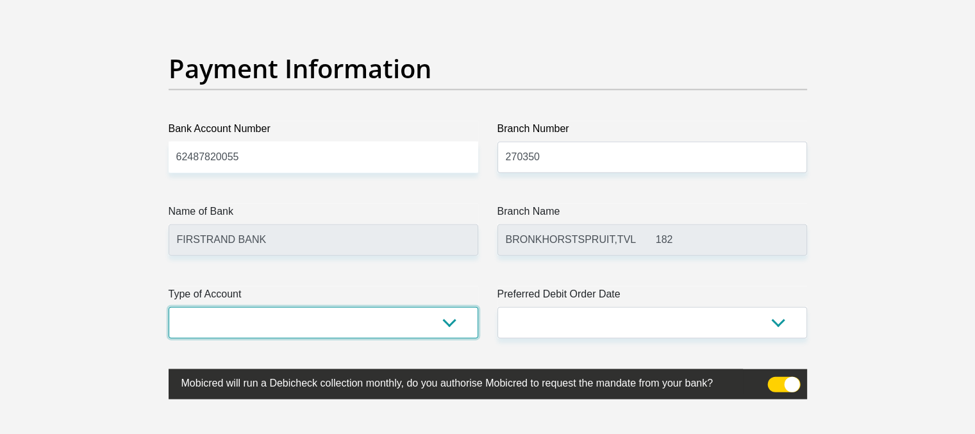
click at [282, 316] on select "Cheque Savings" at bounding box center [324, 322] width 310 height 31
select select "CUR"
click at [169, 307] on select "Cheque Savings" at bounding box center [324, 322] width 310 height 31
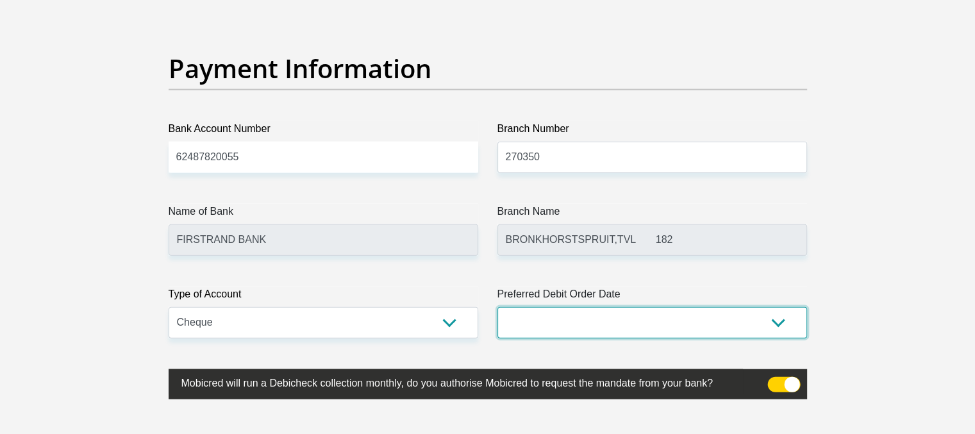
click at [550, 322] on select "1st 2nd 3rd 4th 5th 7th 18th 19th 20th 21st 22nd 23rd 24th 25th 26th 27th 28th …" at bounding box center [652, 322] width 310 height 31
select select "30"
click at [497, 307] on select "1st 2nd 3rd 4th 5th 7th 18th 19th 20th 21st 22nd 23rd 24th 25th 26th 27th 28th …" at bounding box center [652, 322] width 310 height 31
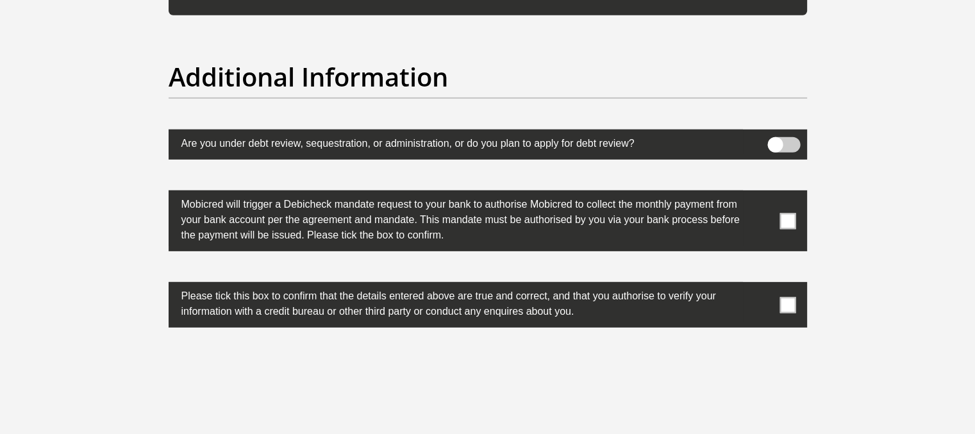
scroll to position [4040, 0]
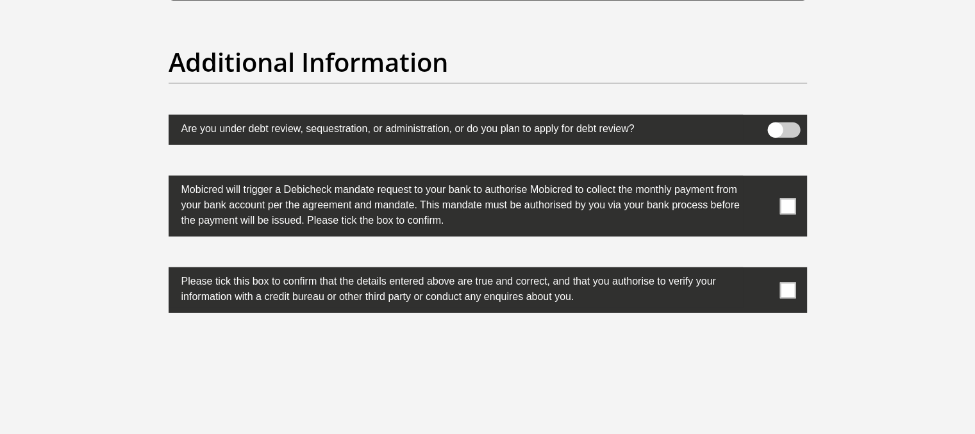
click at [783, 206] on span at bounding box center [787, 206] width 16 height 16
click at [762, 179] on input "checkbox" at bounding box center [762, 179] width 0 height 0
click at [785, 285] on span at bounding box center [787, 290] width 16 height 16
click at [762, 271] on input "checkbox" at bounding box center [762, 271] width 0 height 0
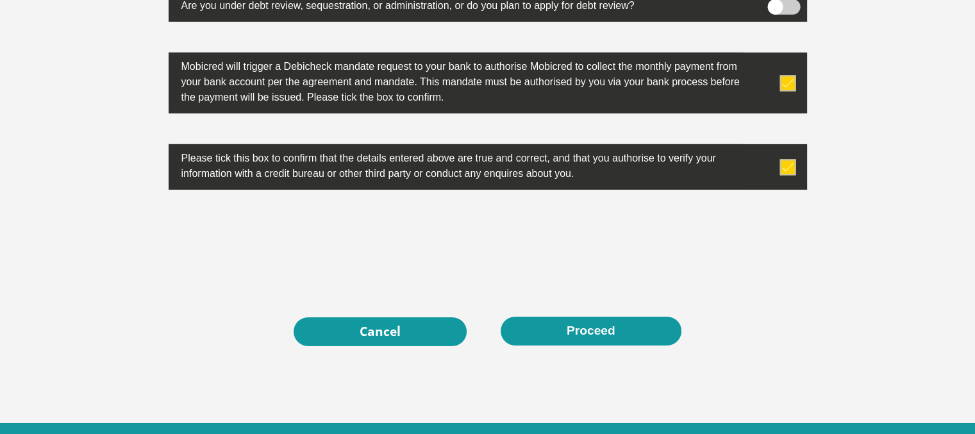
scroll to position [4183, 0]
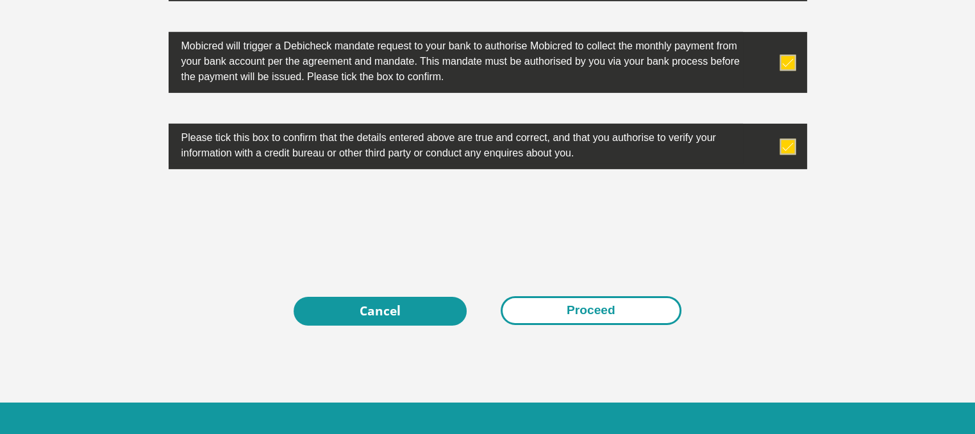
click at [611, 305] on button "Proceed" at bounding box center [591, 310] width 181 height 29
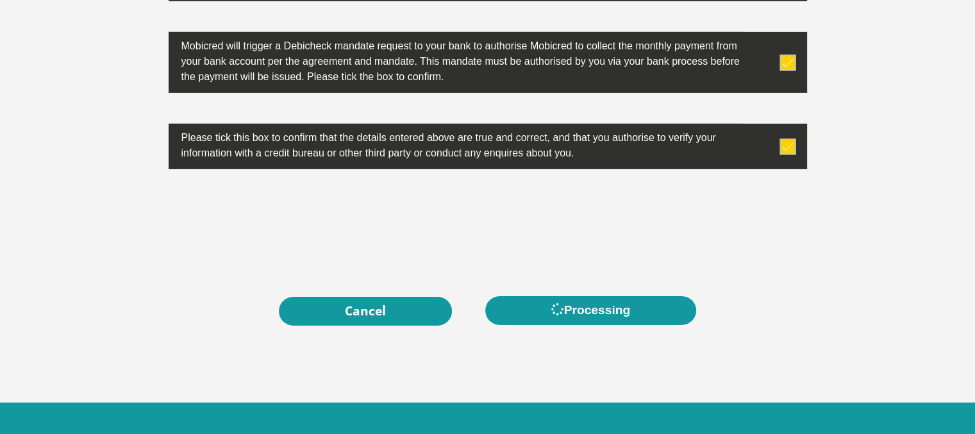
scroll to position [0, 0]
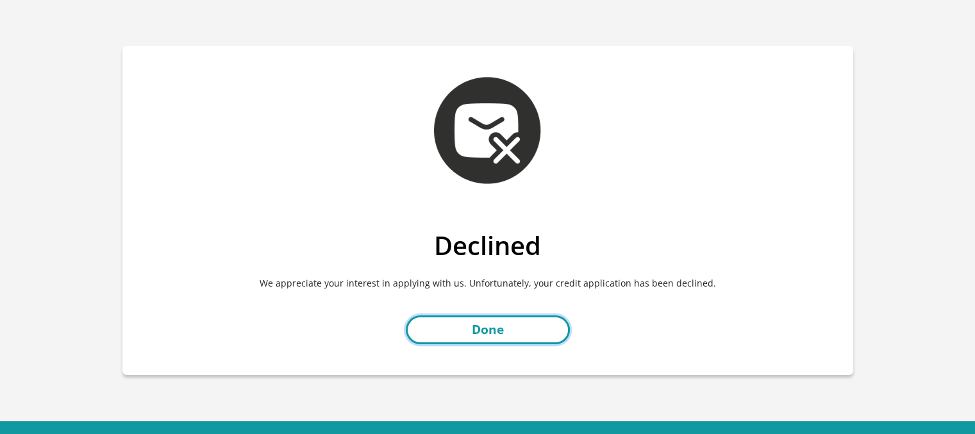
click at [503, 335] on link "Done" at bounding box center [488, 329] width 164 height 29
